Goal: Transaction & Acquisition: Purchase product/service

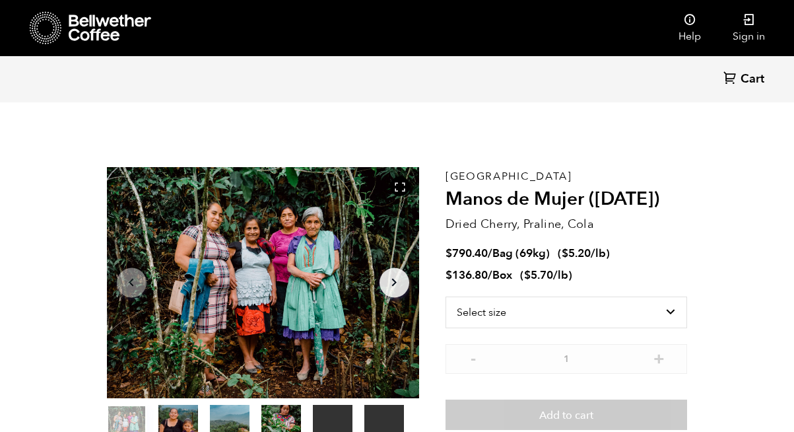
scroll to position [574, 565]
select select "bag-2"
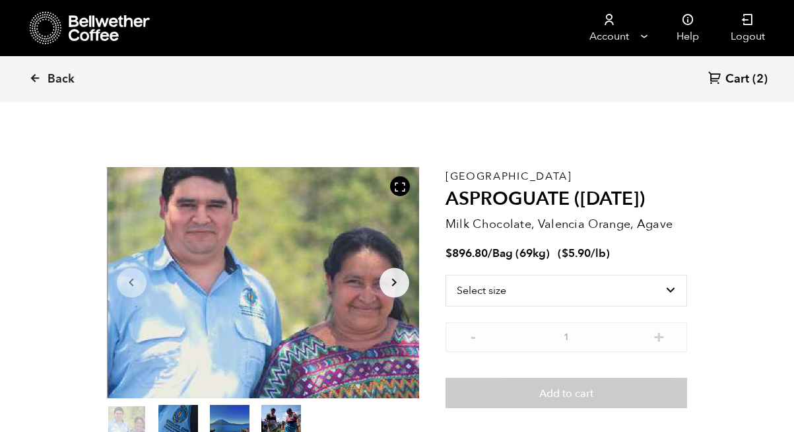
scroll to position [574, 565]
click at [34, 76] on icon at bounding box center [35, 78] width 12 height 12
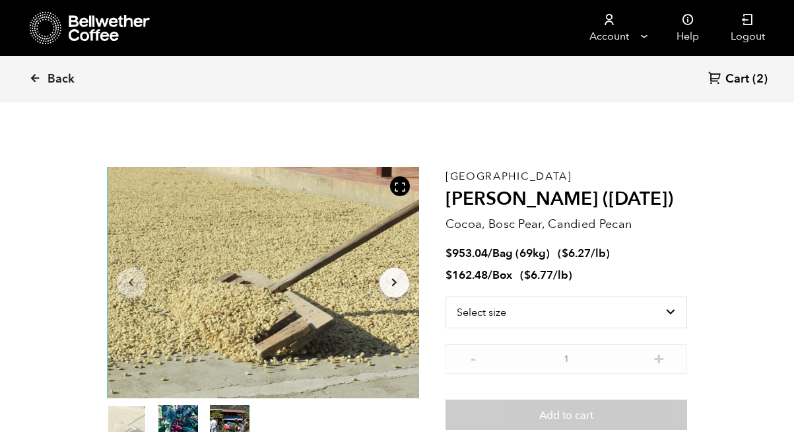
scroll to position [574, 565]
click at [753, 80] on span "(2)" at bounding box center [760, 79] width 15 height 16
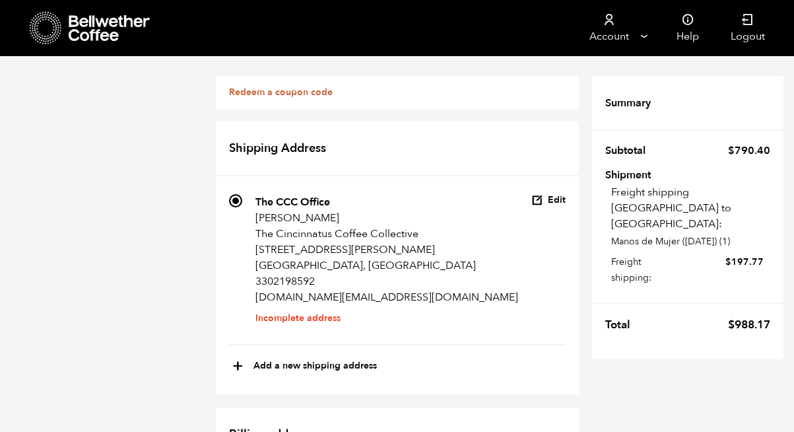
click at [735, 85] on tr "Summary" at bounding box center [687, 97] width 191 height 68
click at [550, 194] on button "Edit" at bounding box center [549, 200] width 34 height 13
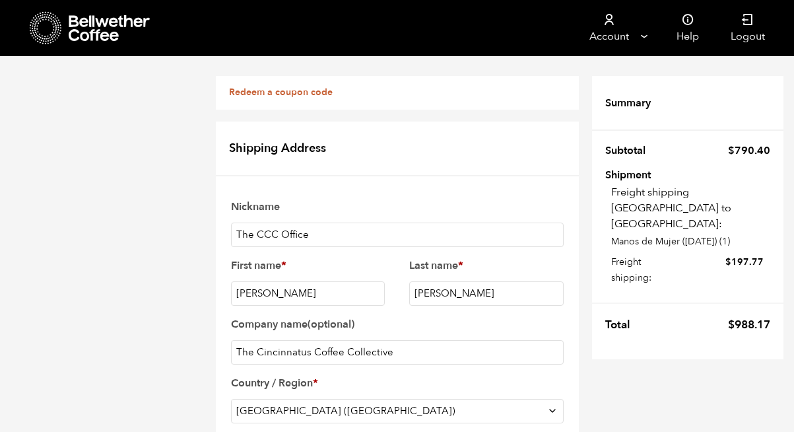
scroll to position [632, 0]
checkbox input "true"
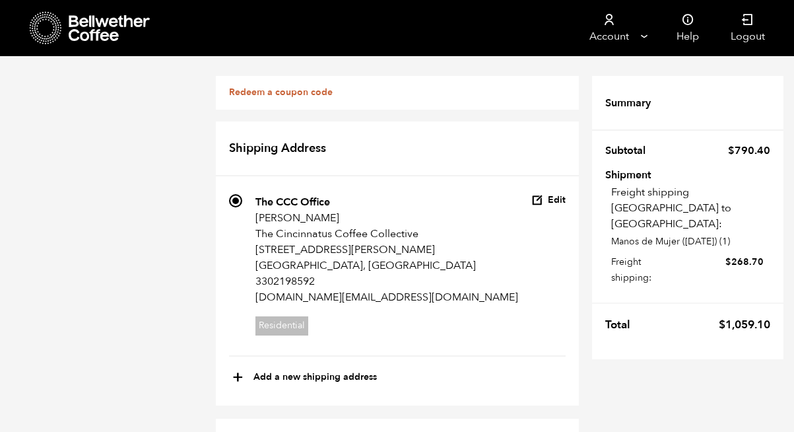
scroll to position [50, 0]
click at [554, 194] on button "Edit" at bounding box center [549, 200] width 34 height 13
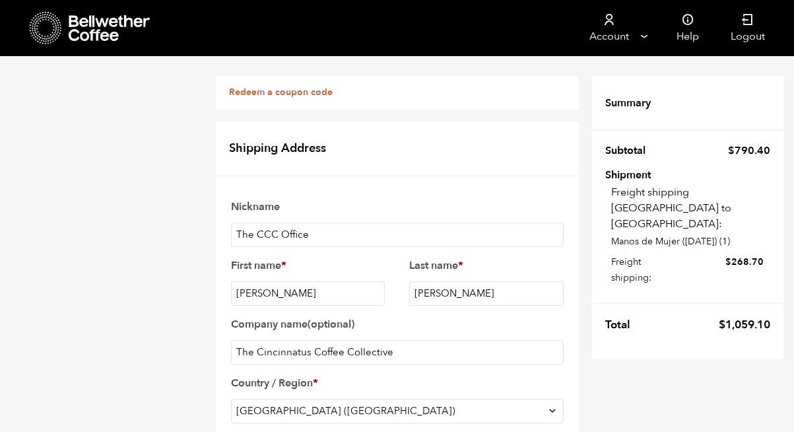
scroll to position [721, 0]
checkbox input "true"
checkbox input "false"
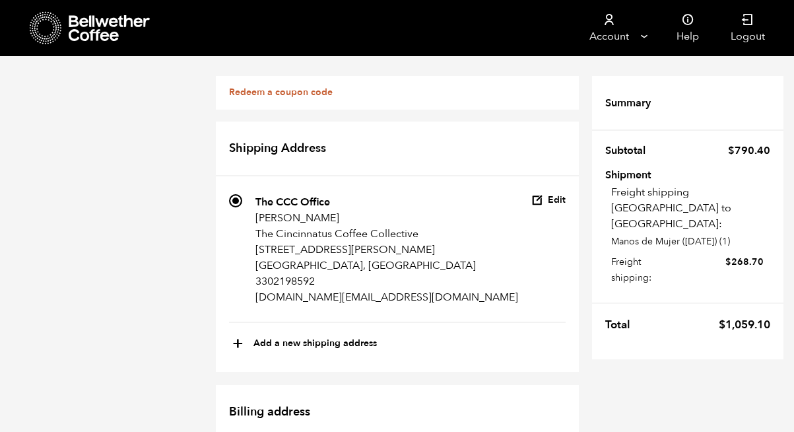
scroll to position [0, 0]
click at [547, 197] on button "Edit" at bounding box center [549, 200] width 34 height 13
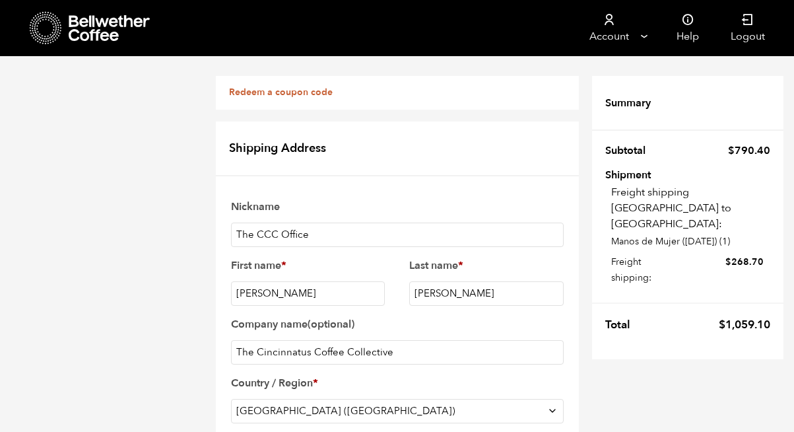
scroll to position [587, 0]
checkbox input "false"
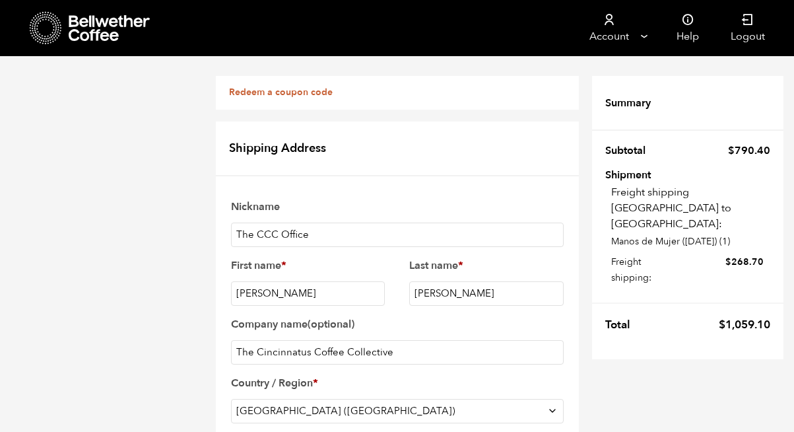
checkbox input "true"
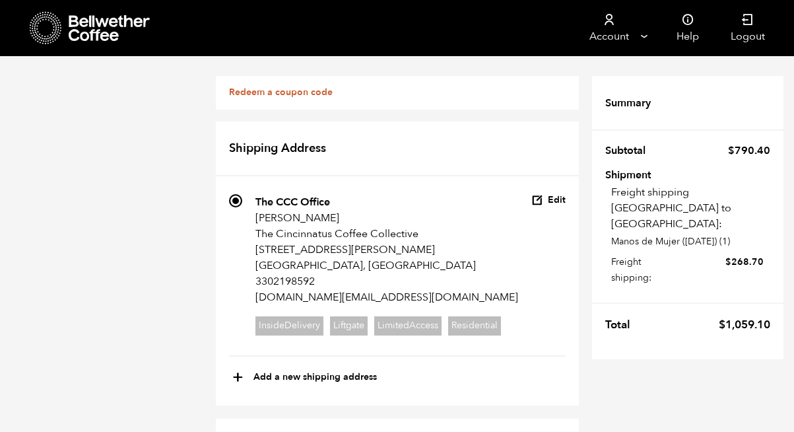
scroll to position [0, 0]
click at [554, 199] on button "Edit" at bounding box center [549, 200] width 34 height 13
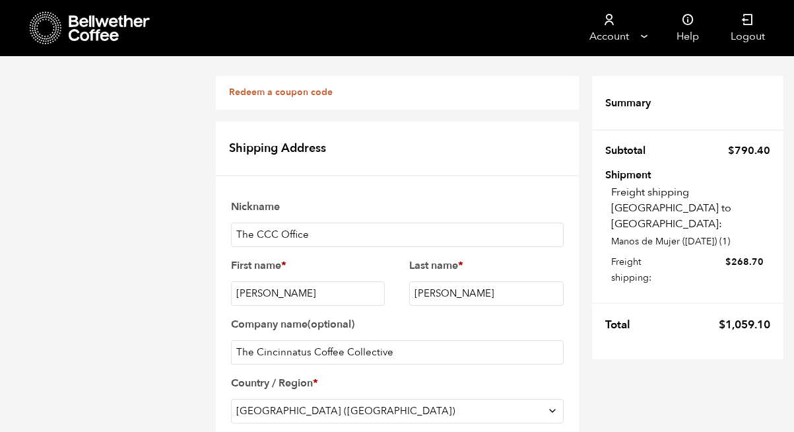
scroll to position [602, 0]
checkbox input "false"
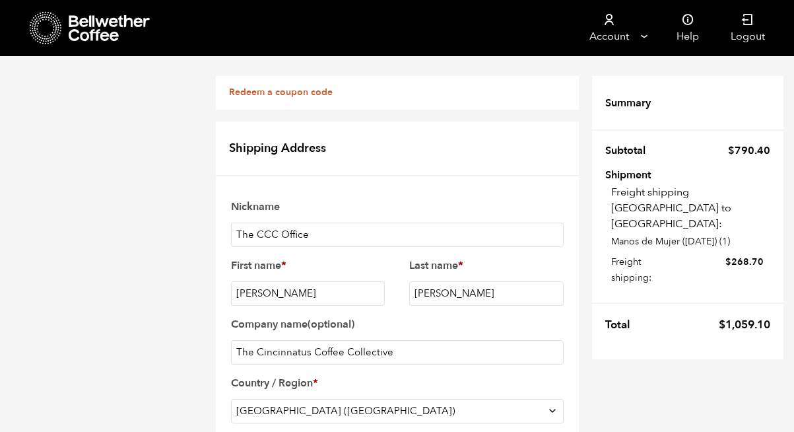
checkbox input "false"
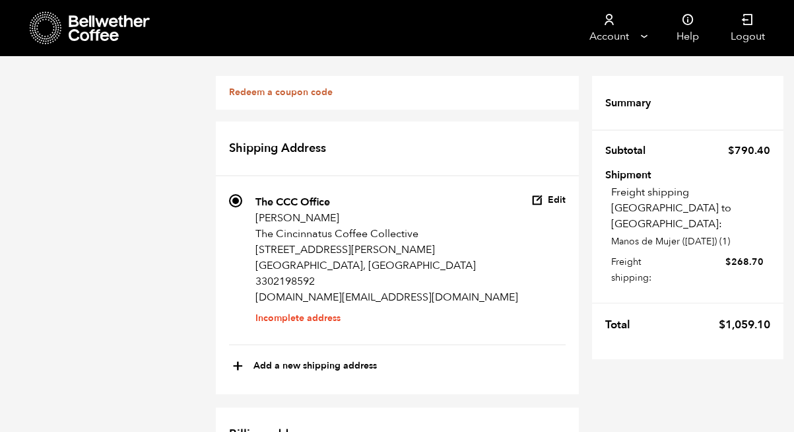
scroll to position [0, 0]
click at [561, 121] on div "Shipping Address Finding the best rate for your shipment. Please allow up to on…" at bounding box center [397, 257] width 363 height 273
click at [555, 194] on button "Edit" at bounding box center [549, 200] width 34 height 13
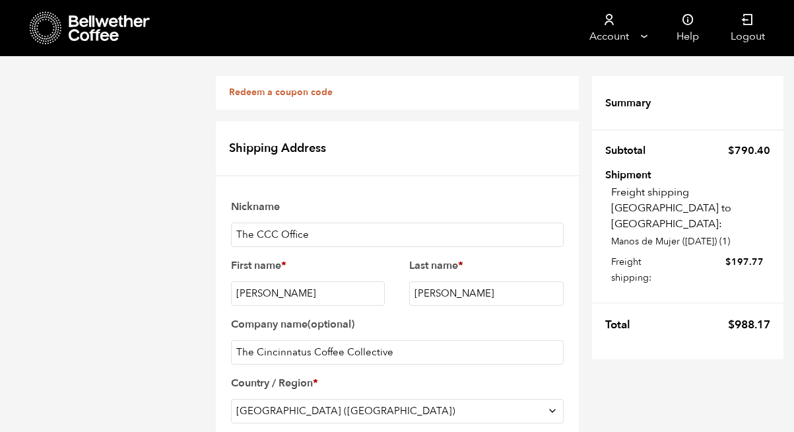
scroll to position [629, 0]
checkbox input "true"
